Goal: Find specific page/section: Find specific page/section

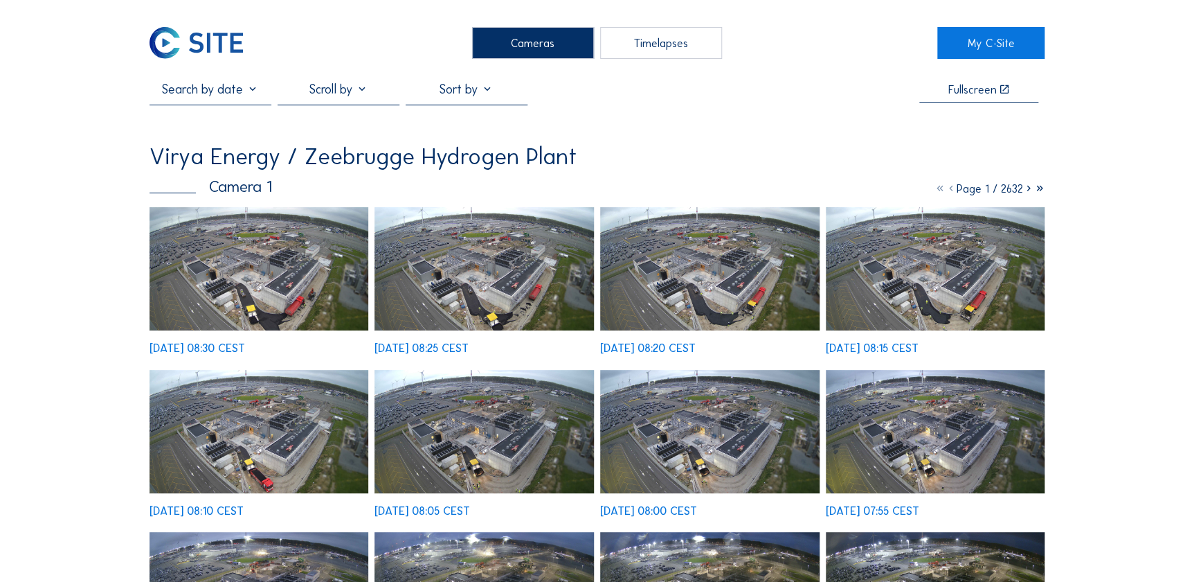
click at [301, 231] on img at bounding box center [259, 268] width 219 height 123
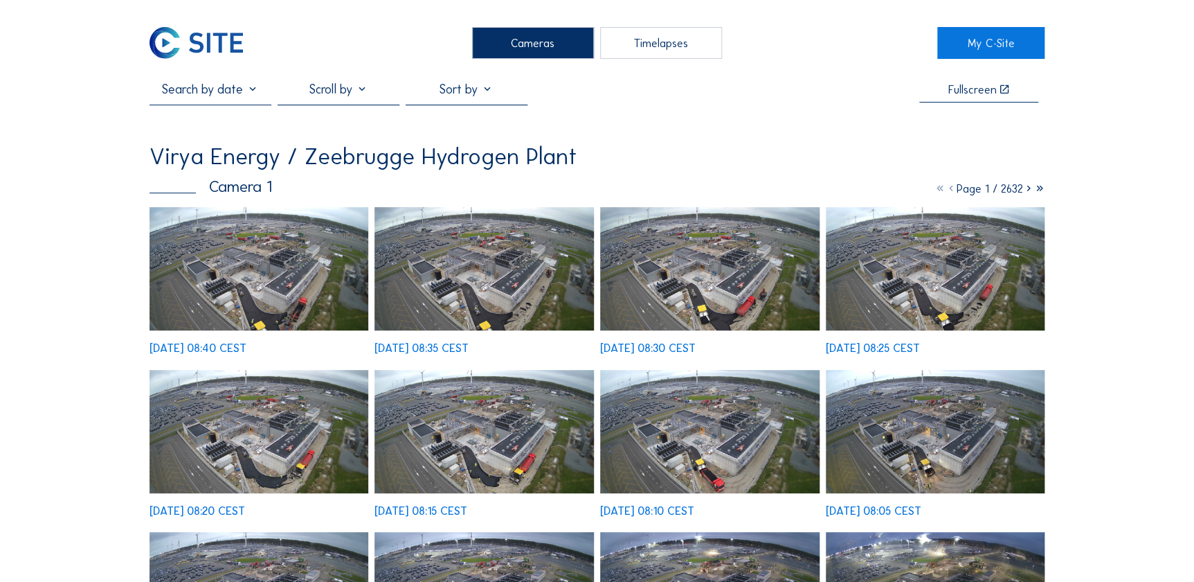
click at [297, 256] on img at bounding box center [259, 268] width 219 height 123
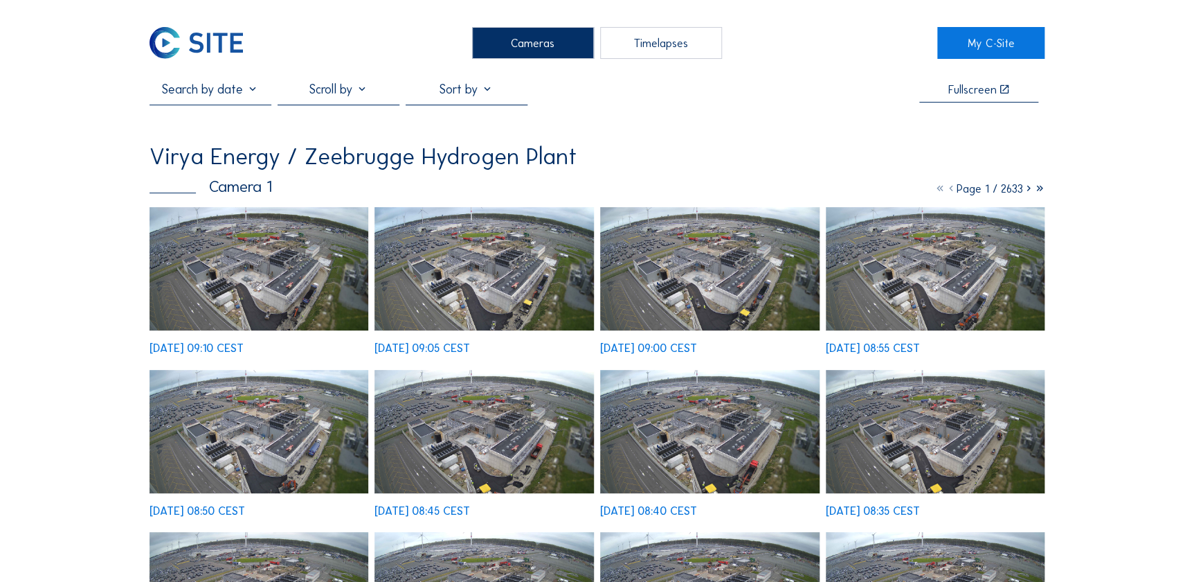
click at [244, 224] on img at bounding box center [259, 268] width 219 height 123
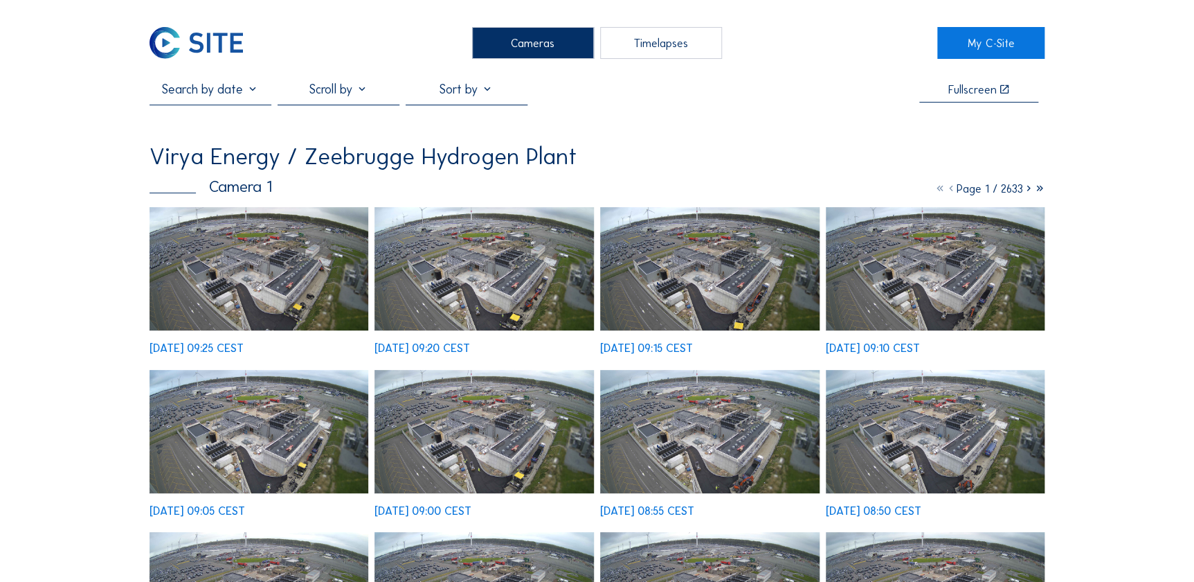
click at [267, 256] on img at bounding box center [259, 268] width 219 height 123
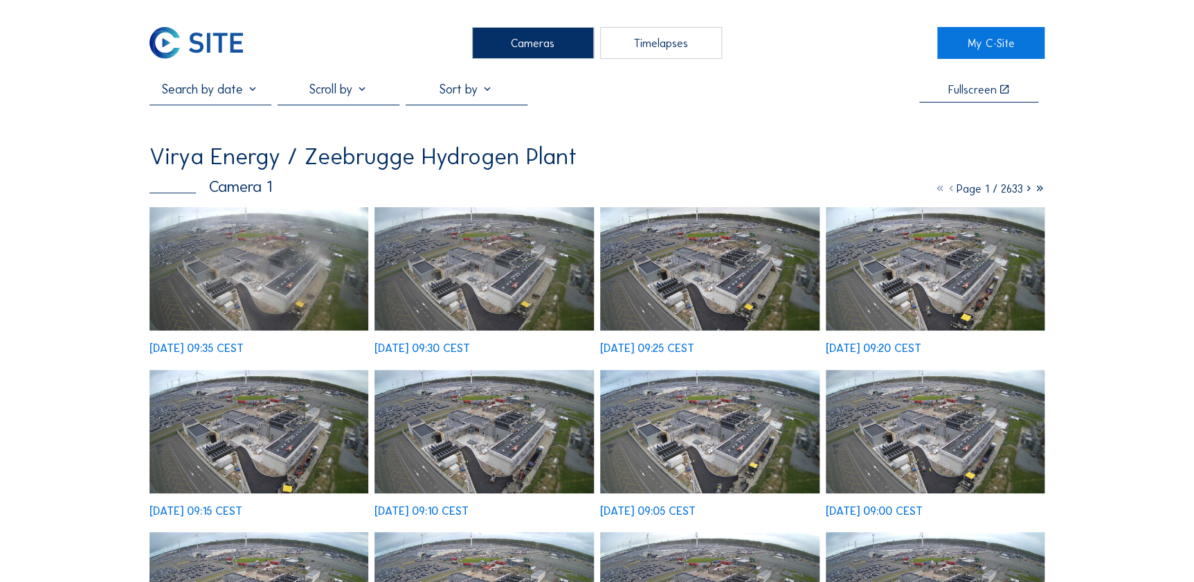
click at [235, 291] on img at bounding box center [259, 268] width 219 height 123
